Goal: Obtain resource: Obtain resource

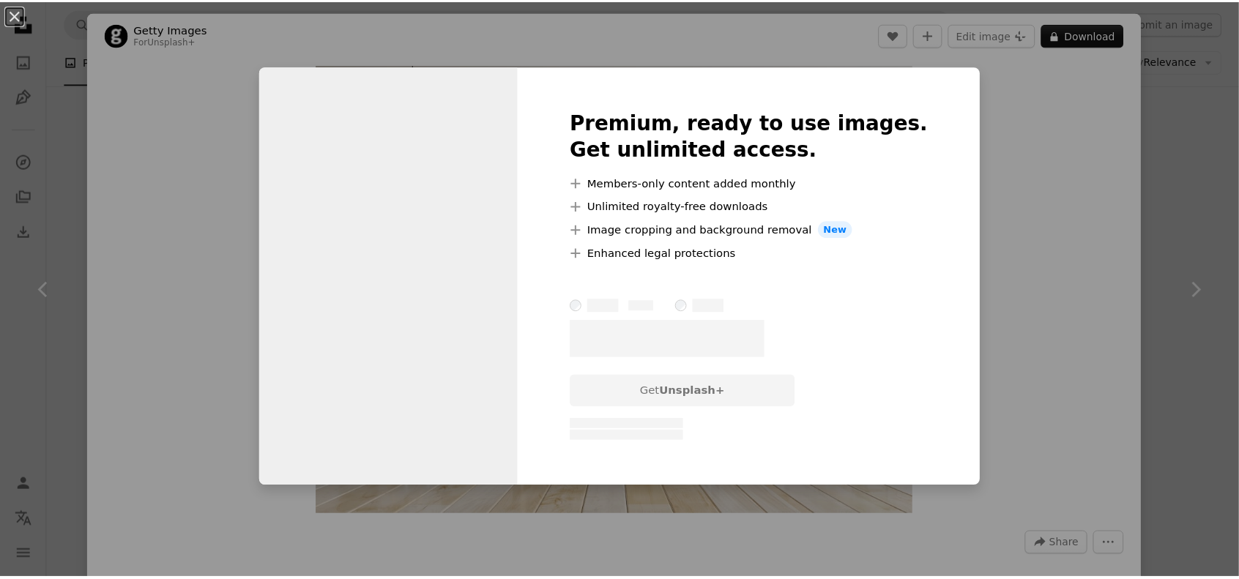
scroll to position [5491, 0]
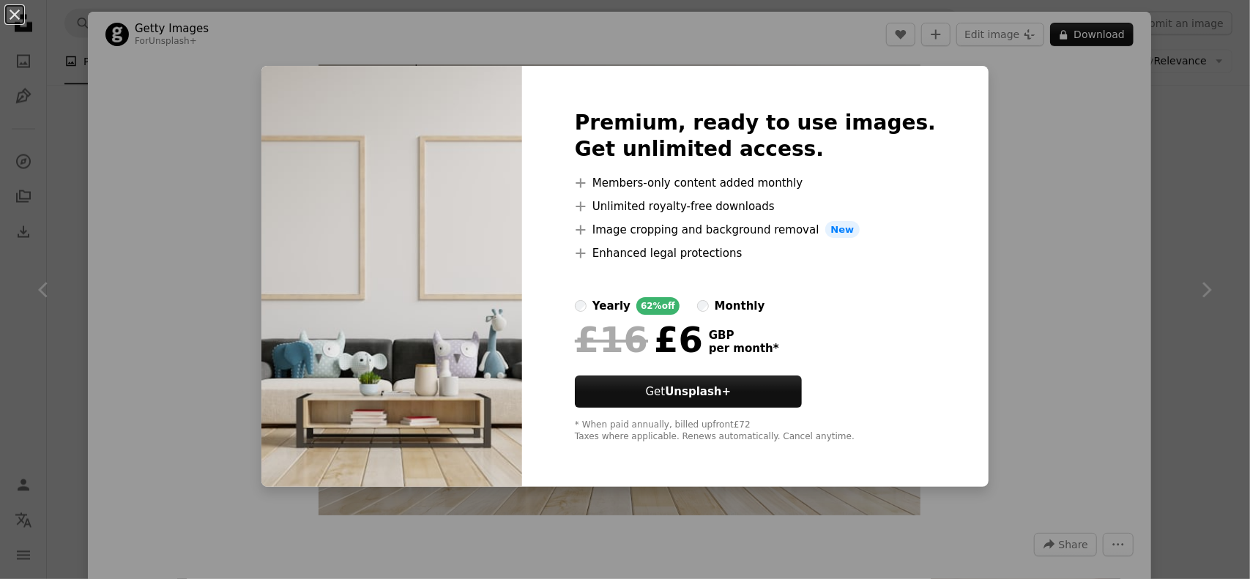
click at [1164, 147] on div "An X shape Premium, ready to use images. Get unlimited access. A plus sign Memb…" at bounding box center [625, 289] width 1250 height 579
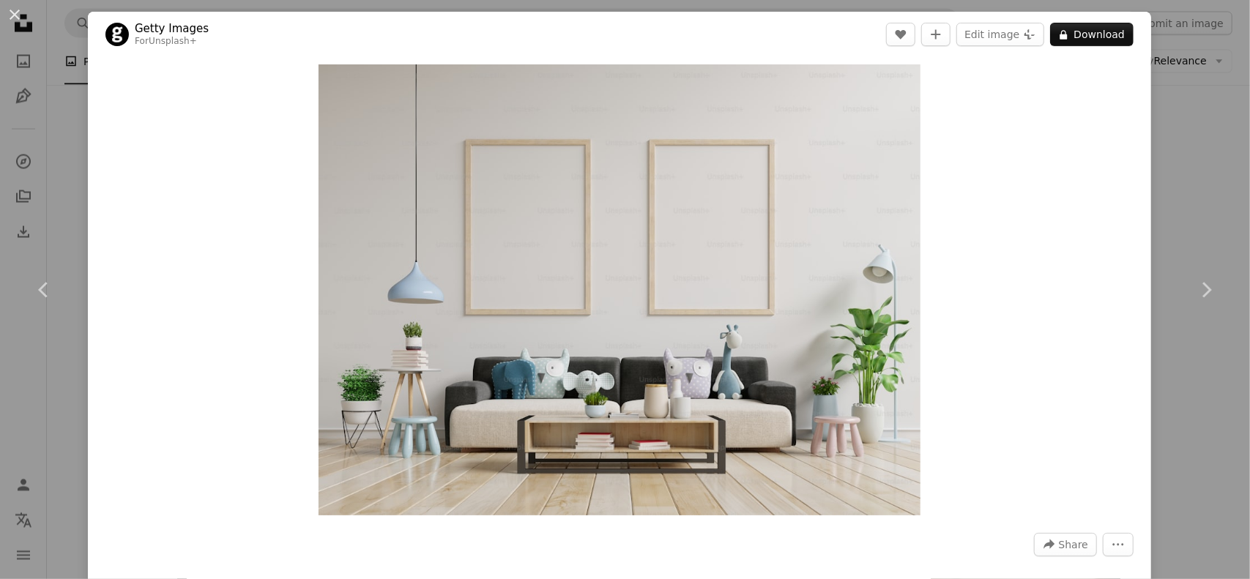
click at [1164, 147] on div "An X shape Chevron left Chevron right Getty Images For Unsplash+ A heart A plus…" at bounding box center [625, 289] width 1250 height 579
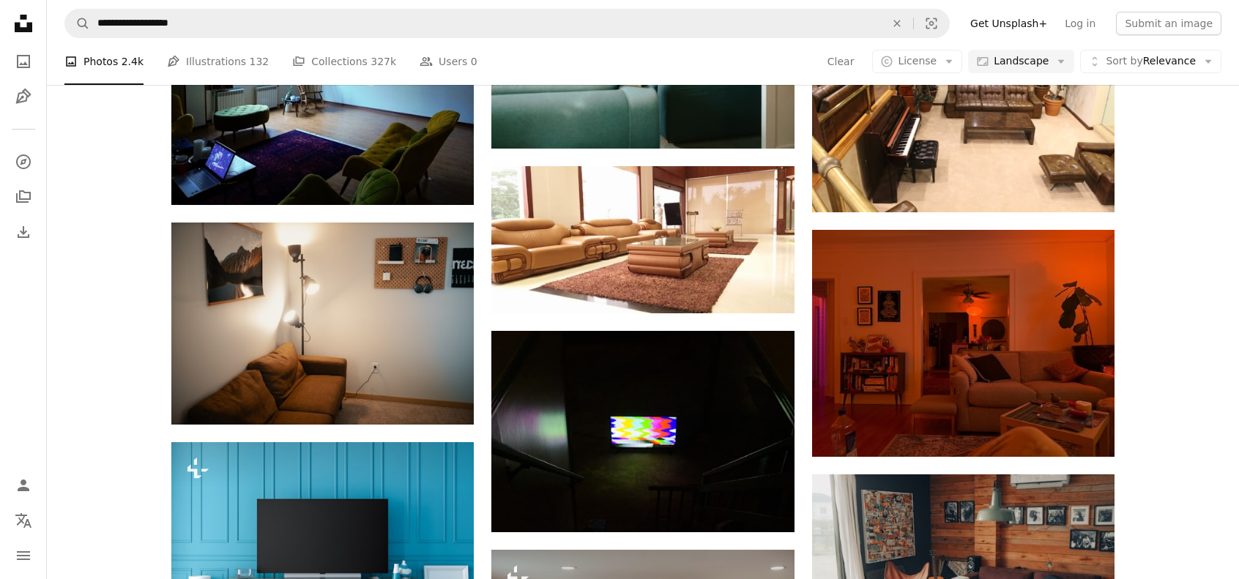
scroll to position [2782, 0]
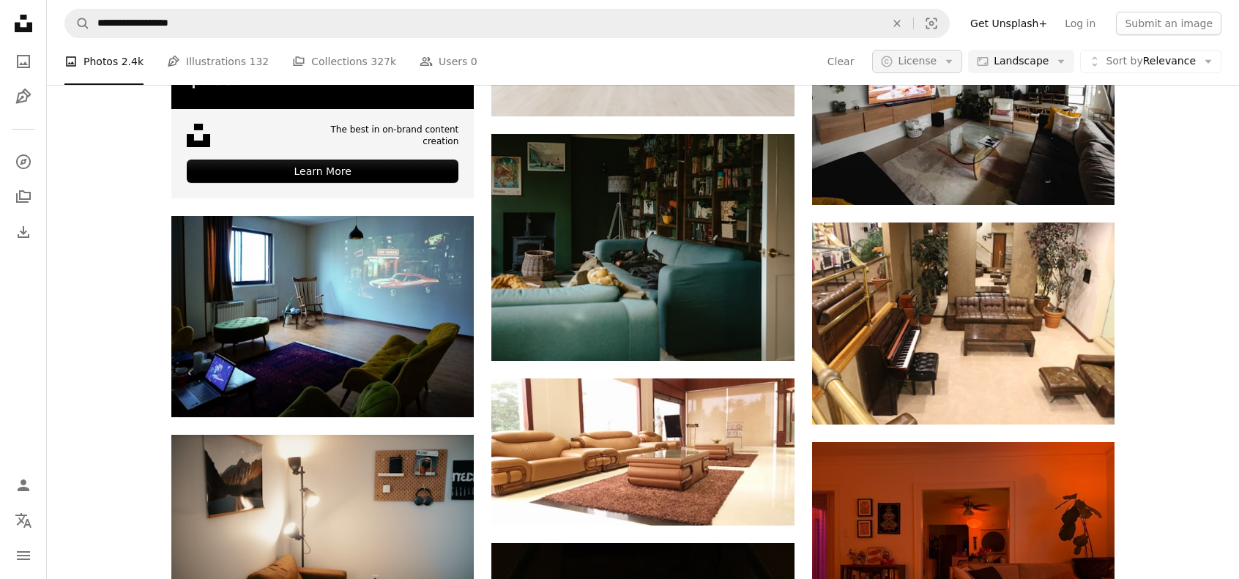
click at [919, 64] on span "License" at bounding box center [917, 61] width 39 height 12
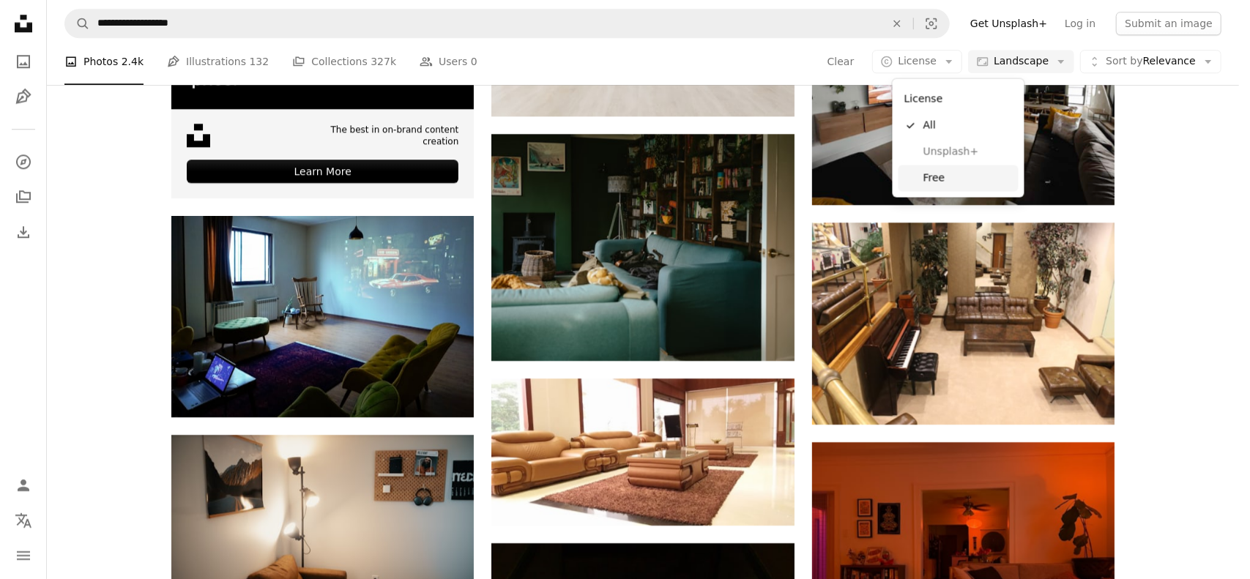
click at [931, 182] on span "Free" at bounding box center [967, 178] width 89 height 15
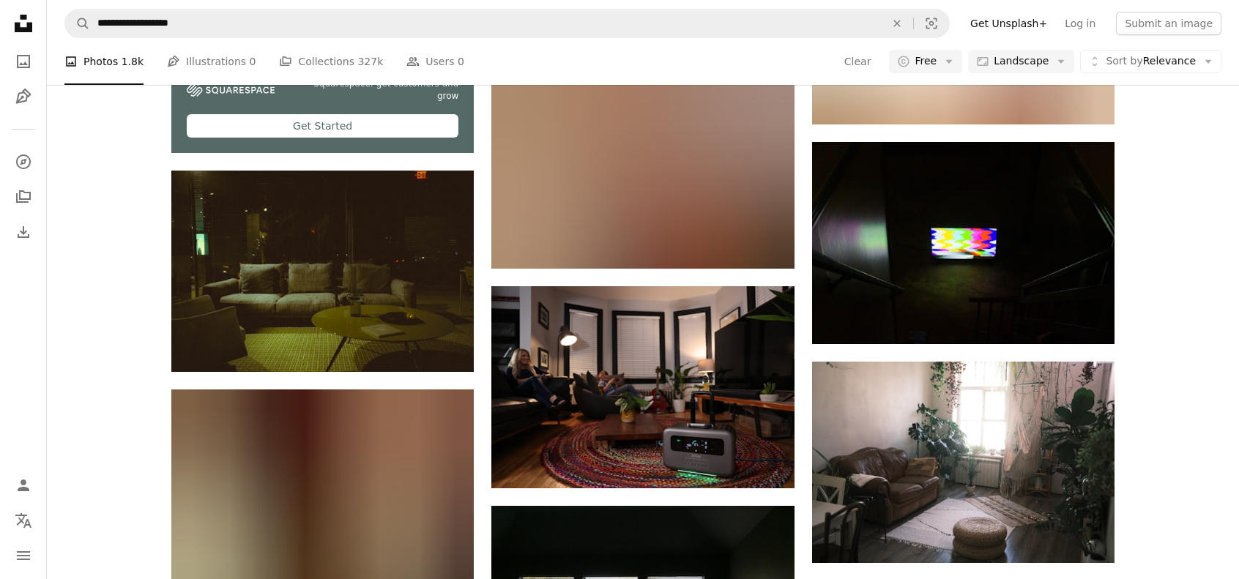
scroll to position [9005, 0]
